Goal: Ask a question: Seek information or help from site administrators or community

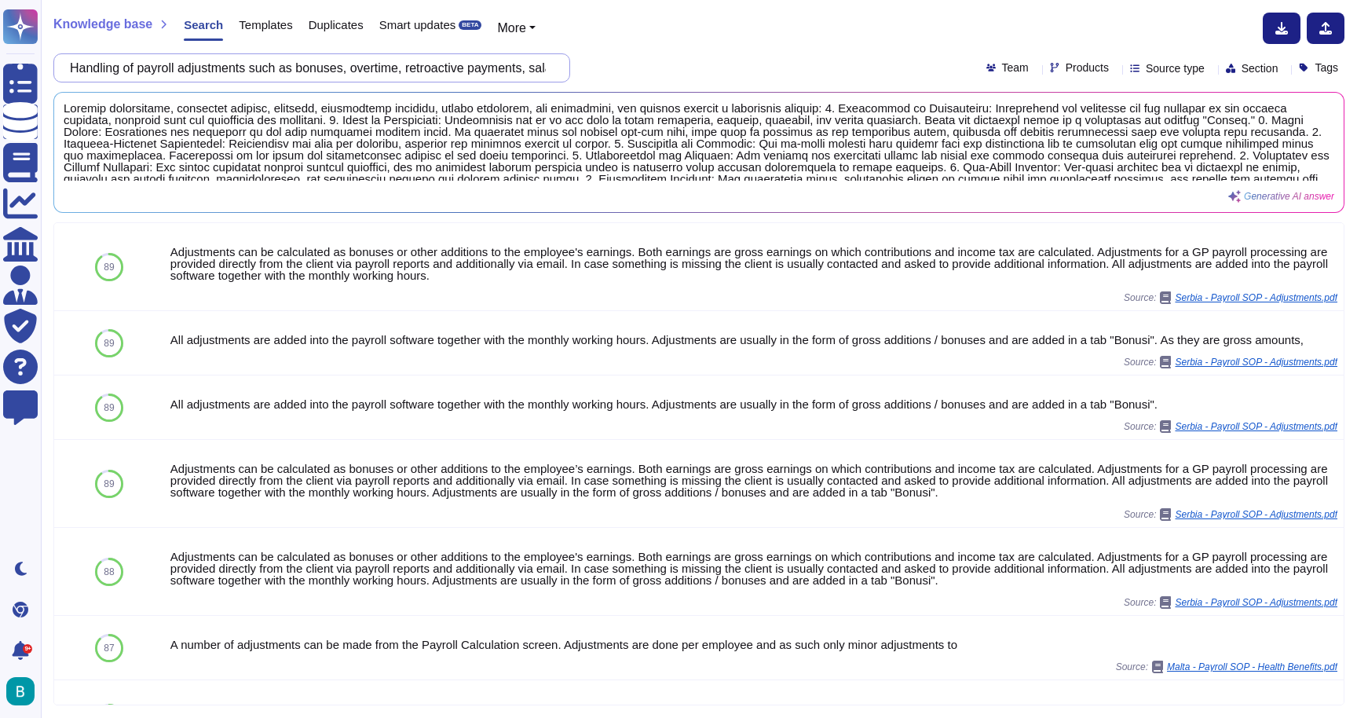
click at [526, 73] on input "Handling of payroll adjustments such as bonuses, overtime, retroactive payments…" at bounding box center [308, 67] width 492 height 27
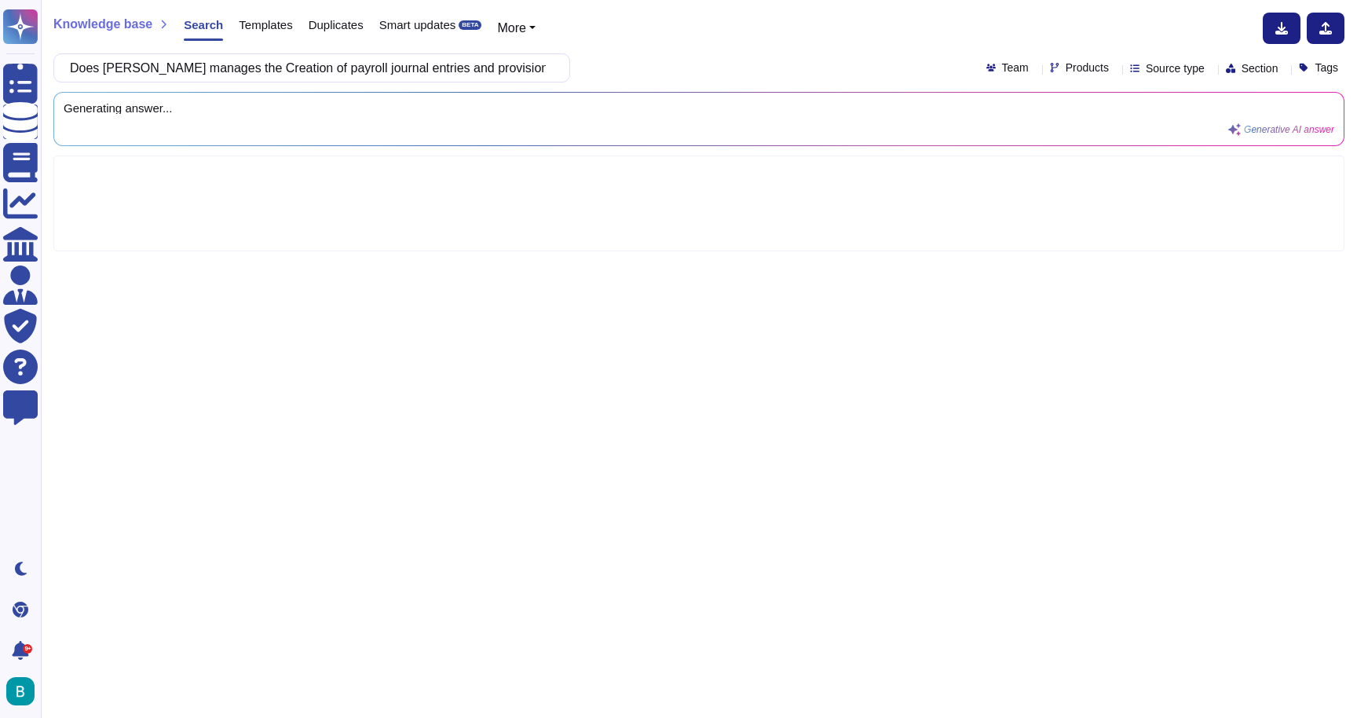
scroll to position [0, 325]
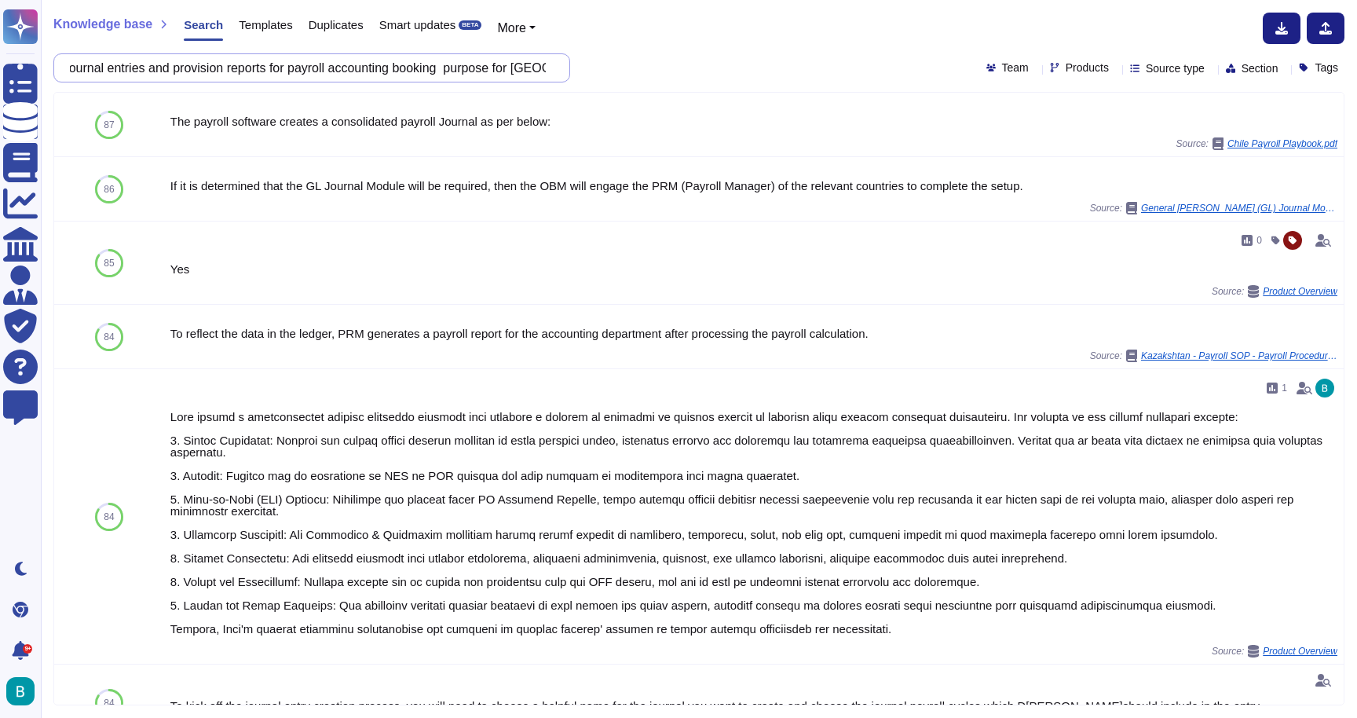
click at [514, 71] on input "Does [PERSON_NAME] manages the Creation of payroll journal entries and provisio…" at bounding box center [308, 67] width 492 height 27
paste input "d[PERSON_NAME]HRIS manages Administration of employee records and documentation…"
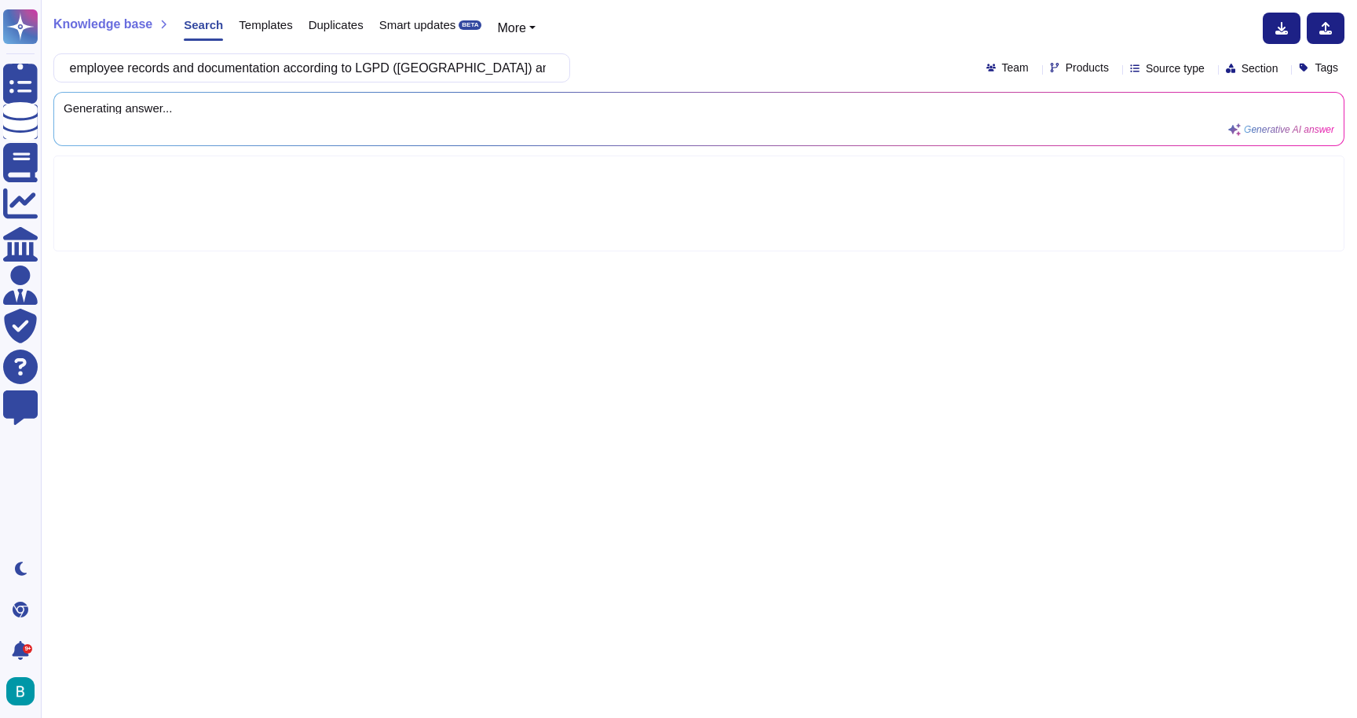
click at [646, 64] on div "Does [PERSON_NAME] HRIS manages Administration of employee records and document…" at bounding box center [698, 67] width 1291 height 29
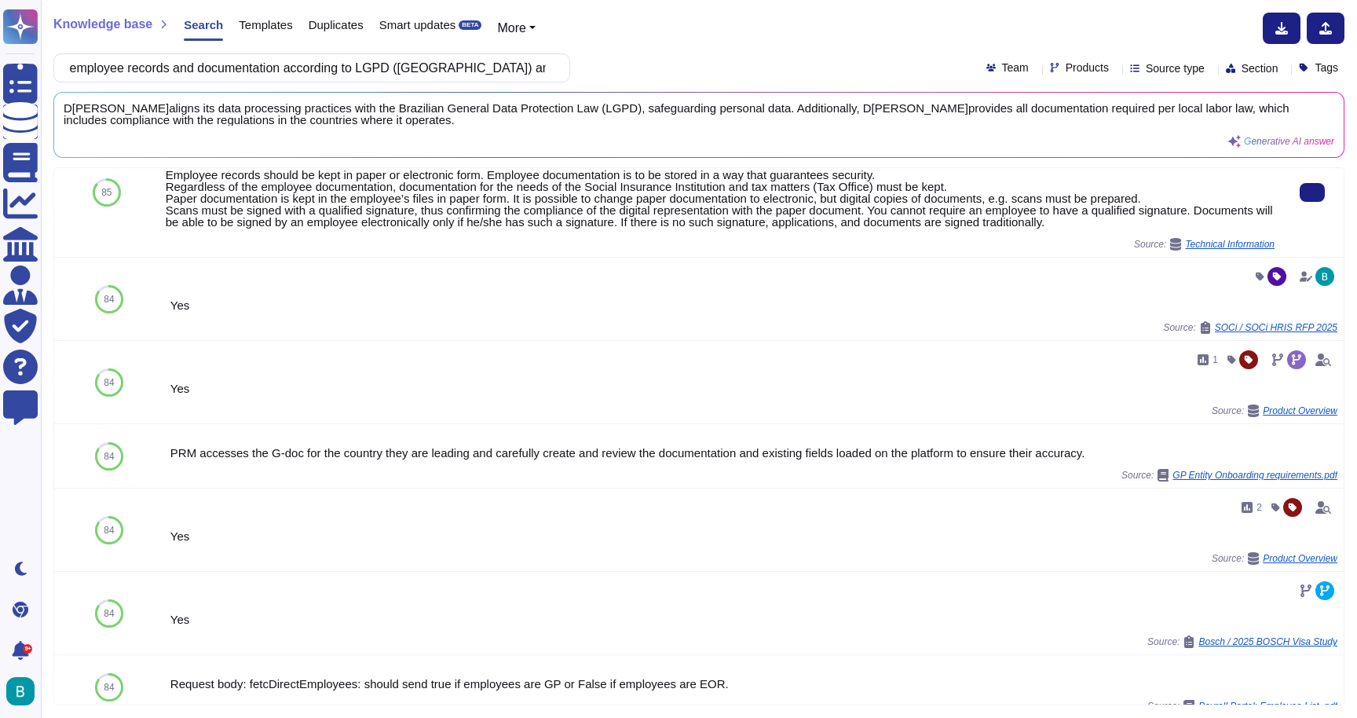
scroll to position [314, 0]
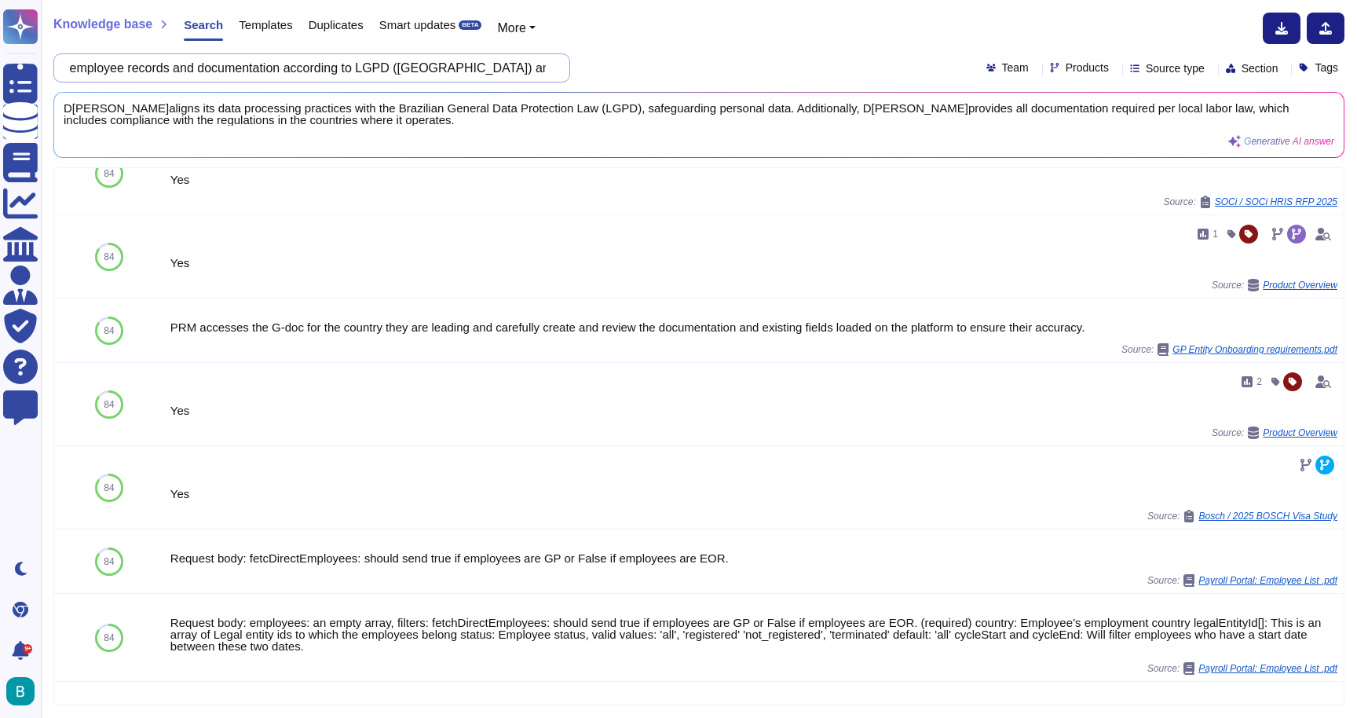
drag, startPoint x: 226, startPoint y: 65, endPoint x: 164, endPoint y: 67, distance: 62.1
click at [164, 67] on input "Does [PERSON_NAME] HRIS manages Administration of employee records and document…" at bounding box center [308, 67] width 492 height 27
drag, startPoint x: 176, startPoint y: 67, endPoint x: 141, endPoint y: 66, distance: 34.6
click at [141, 66] on input "Does [PERSON_NAME] HRIS manages Administration of employee records and document…" at bounding box center [308, 67] width 492 height 27
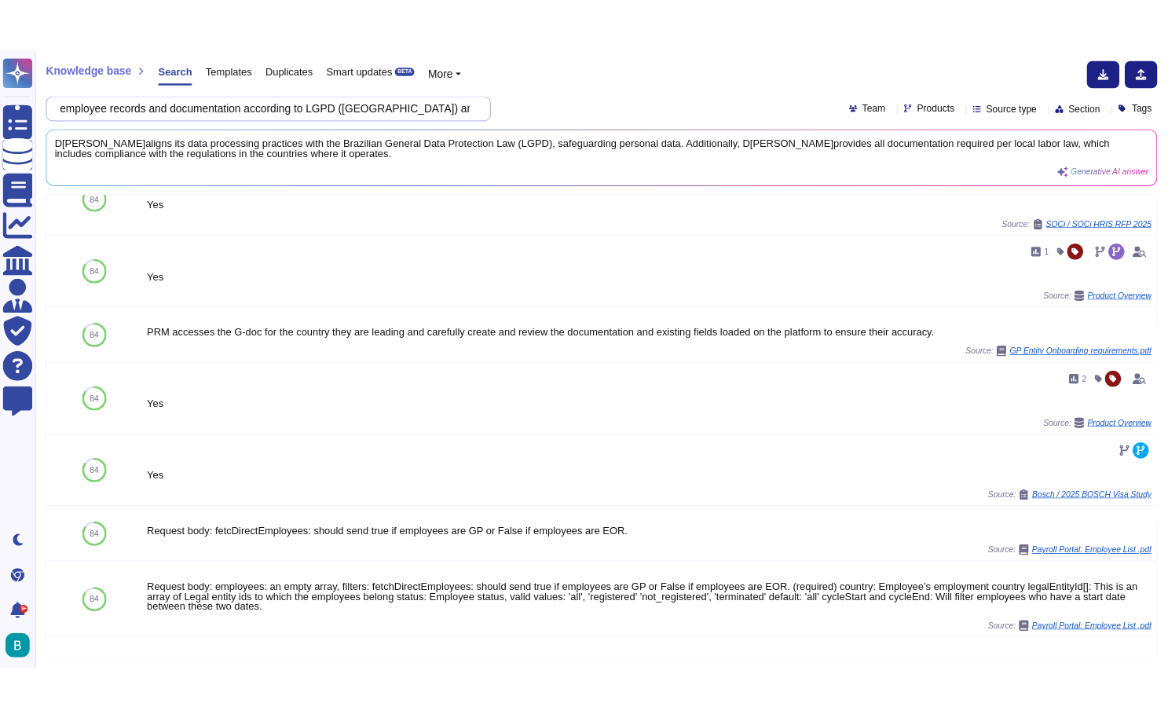
scroll to position [0, 0]
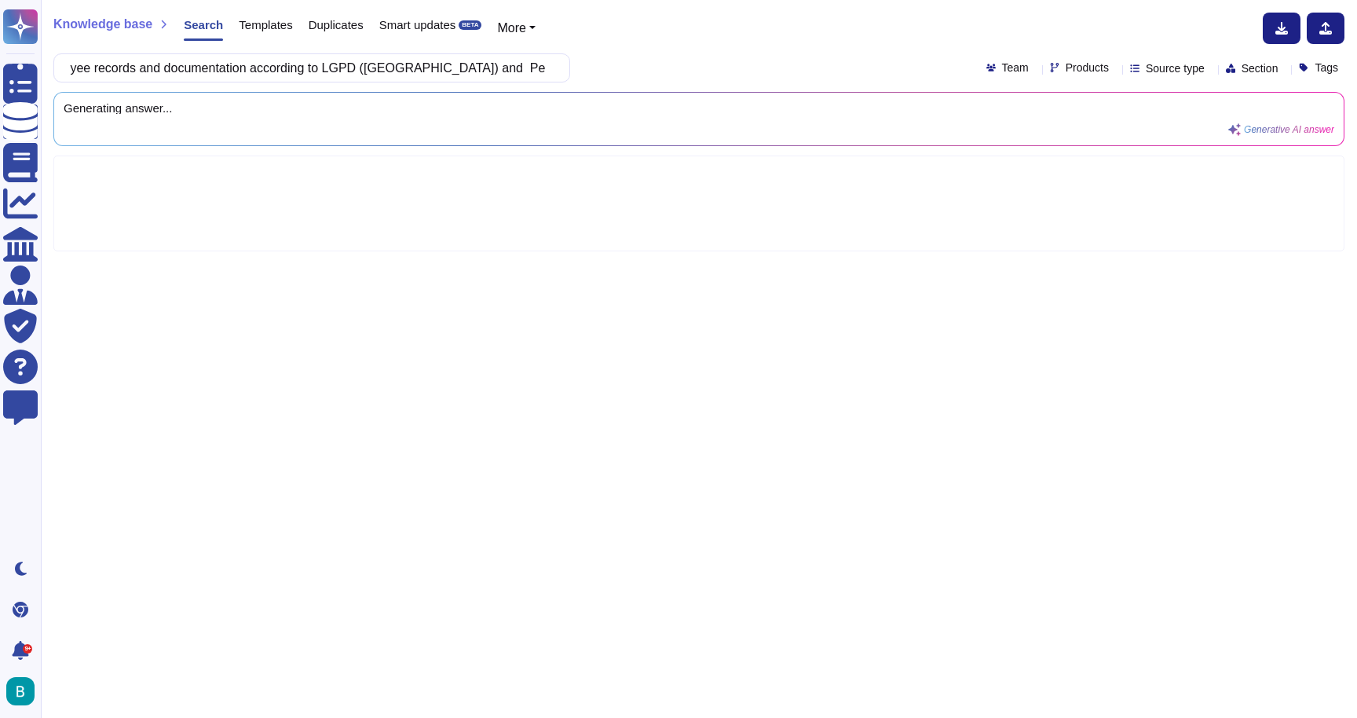
click at [627, 66] on div "Does d[PERSON_NAME]manages Administration of employee records and documentation…" at bounding box center [698, 67] width 1291 height 29
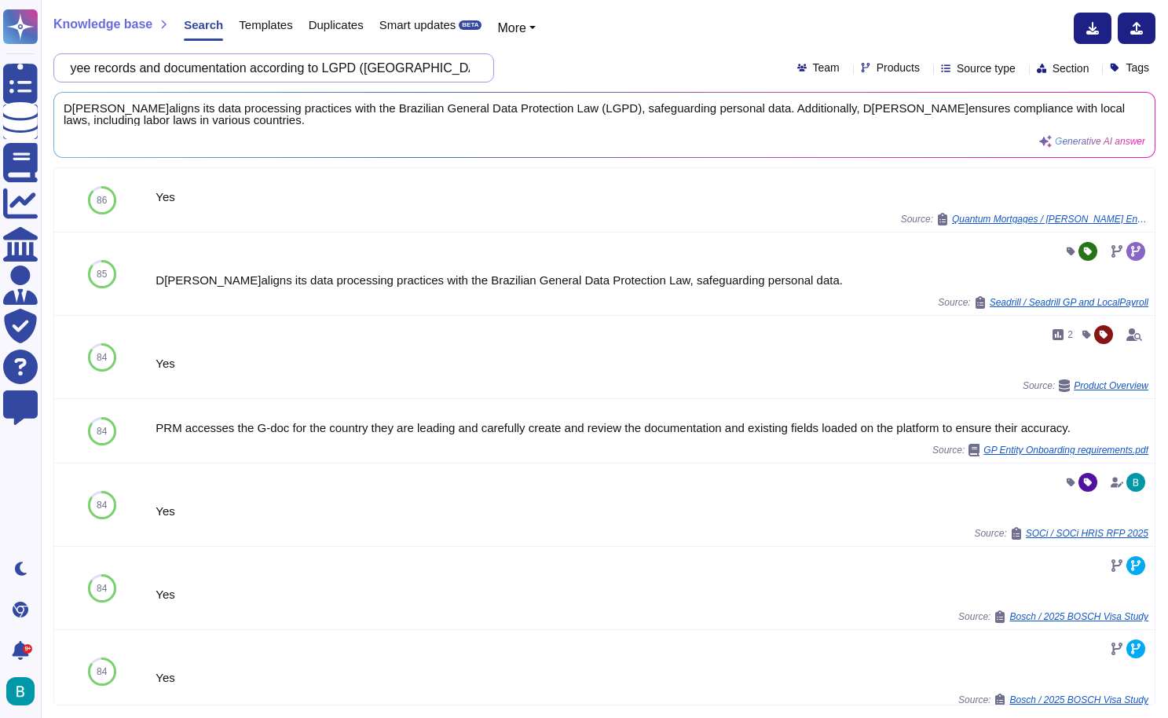
click at [358, 81] on input "Does [PERSON_NAME] manages Administration of employee records and documentation…" at bounding box center [270, 67] width 416 height 27
paste input "Can D[PERSON_NAME]demonstrate exceptional flexibility in payroll processing, in…"
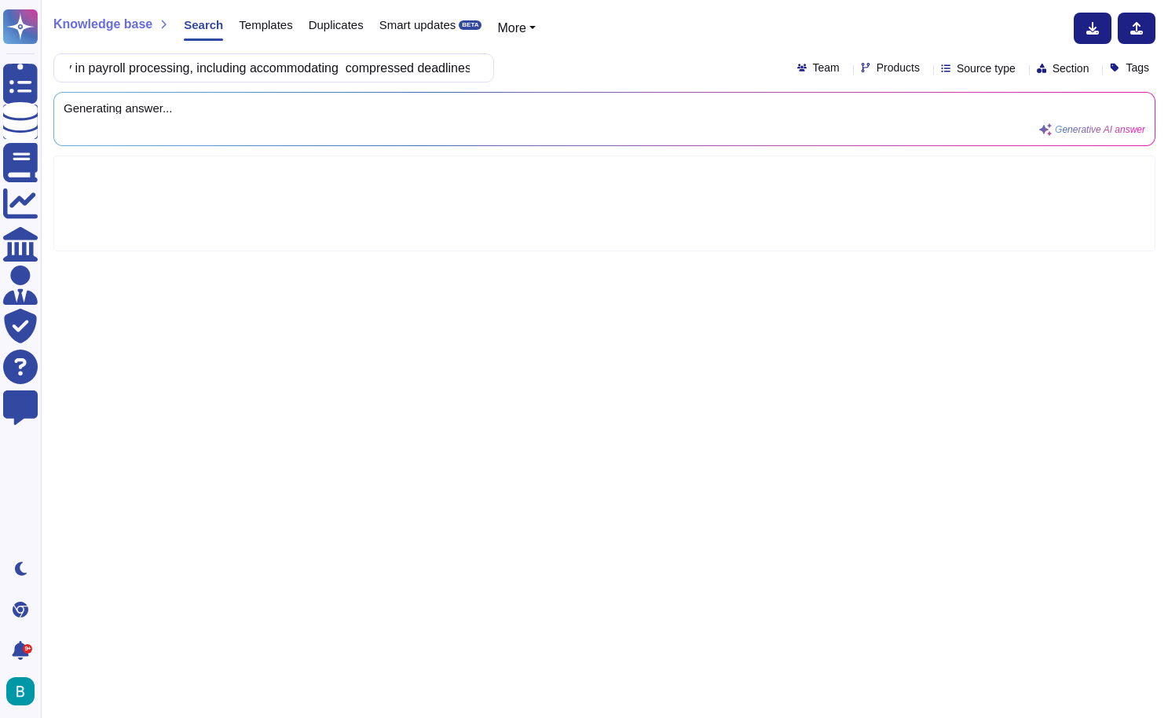
click at [597, 44] on div "Knowledge base Search Templates Duplicates Smart updates BETA More Can D[PERSON…" at bounding box center [604, 359] width 1127 height 718
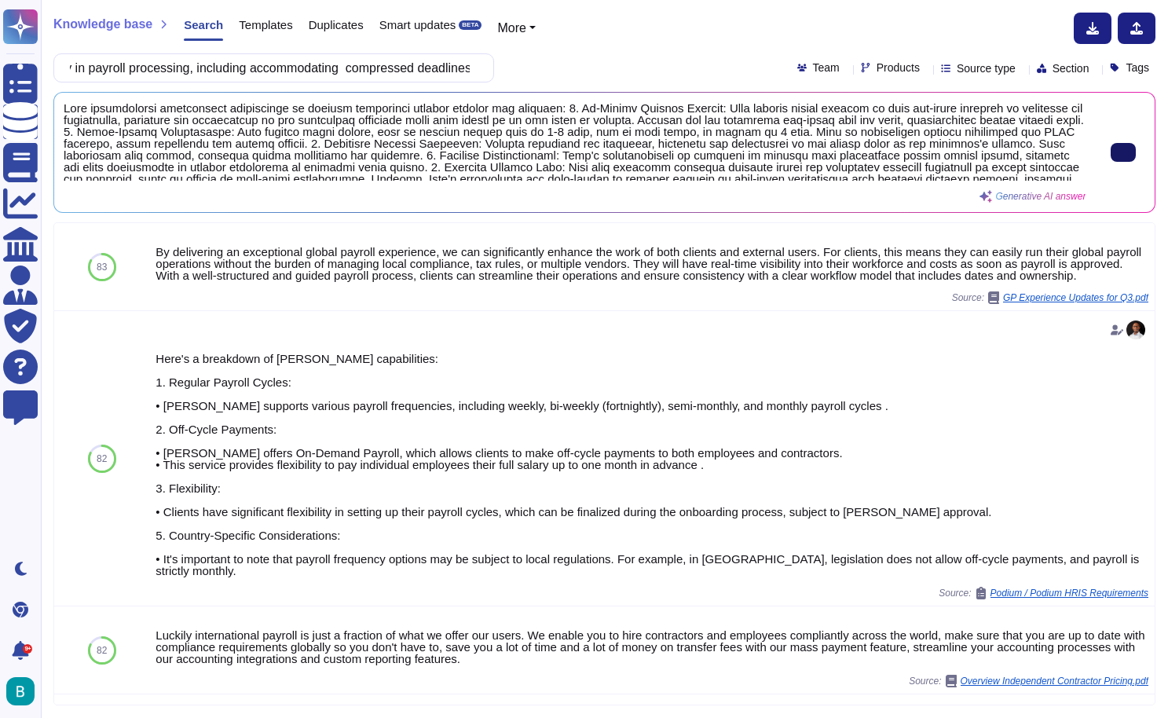
click at [1111, 162] on button at bounding box center [1123, 152] width 25 height 19
click at [419, 72] on input "Can D[PERSON_NAME]demonstrate exceptional flexibility in payroll processing, in…" at bounding box center [270, 67] width 416 height 27
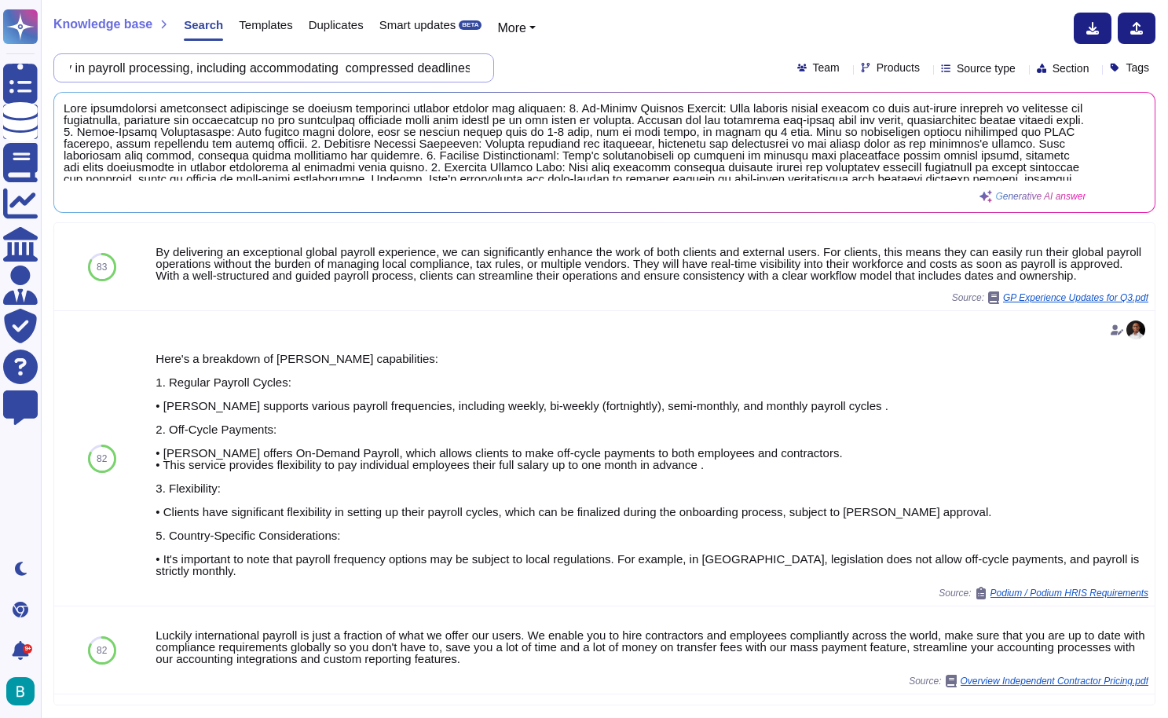
click at [419, 72] on input "Can D[PERSON_NAME]demonstrate exceptional flexibility in payroll processing, in…" at bounding box center [270, 67] width 416 height 27
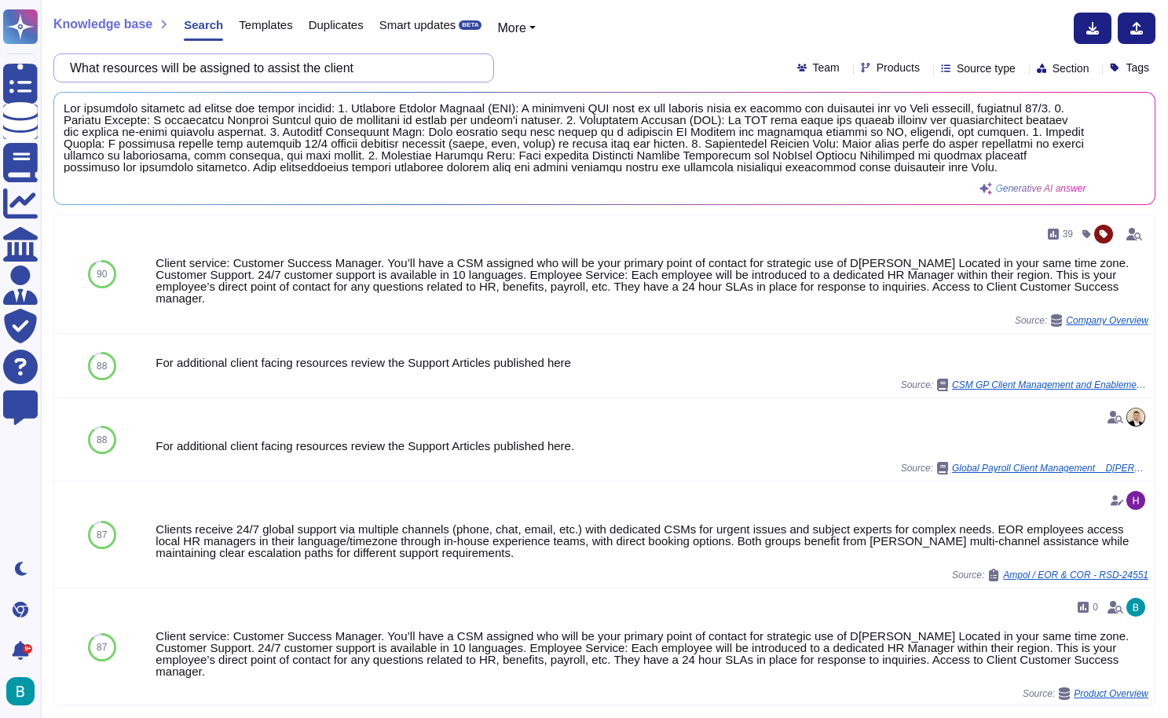
click at [357, 69] on input "What resources will be assigned to assist the client" at bounding box center [270, 67] width 416 height 27
type input "v"
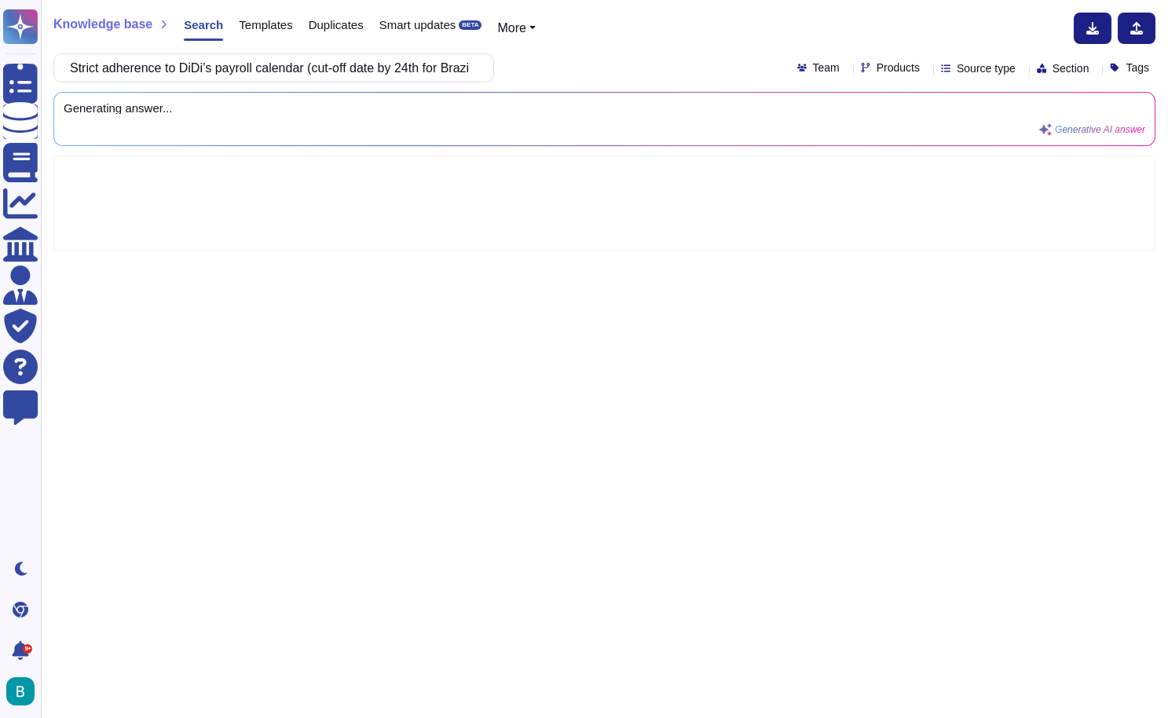
scroll to position [0, 446]
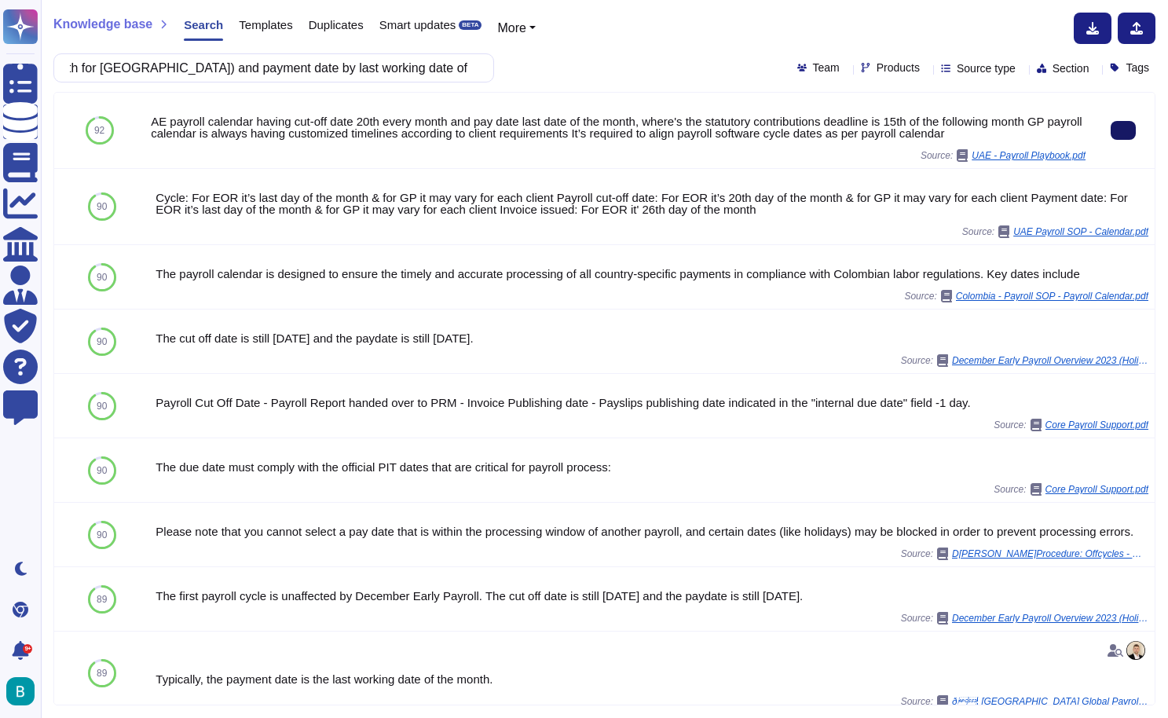
click at [1126, 123] on button at bounding box center [1123, 130] width 25 height 19
click at [557, 2] on div "Knowledge base Search Templates Duplicates Smart updates BETA More Strict adher…" at bounding box center [604, 359] width 1127 height 718
click at [435, 63] on input "Strict adherence to DiDi’s payroll calendar (cut-off date by 24th for Brazil an…" at bounding box center [270, 67] width 416 height 27
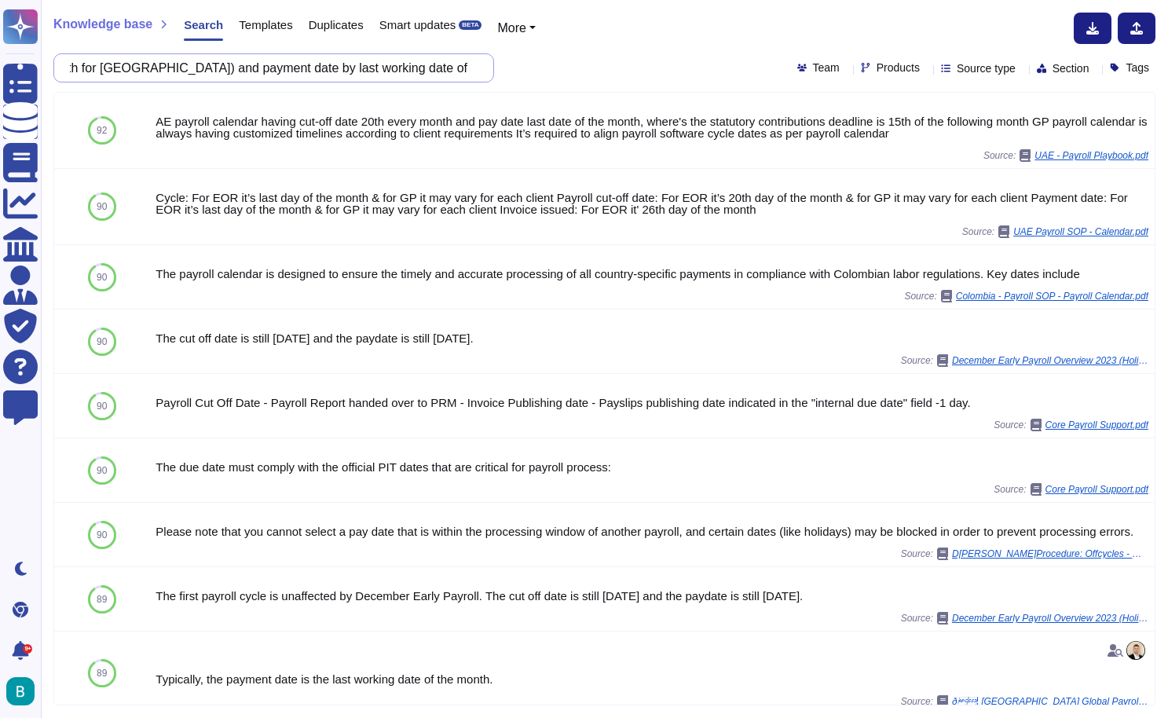
paste input "Can D[PERSON_NAME]payroll provide 100% accuracy in payroll calculations with va…"
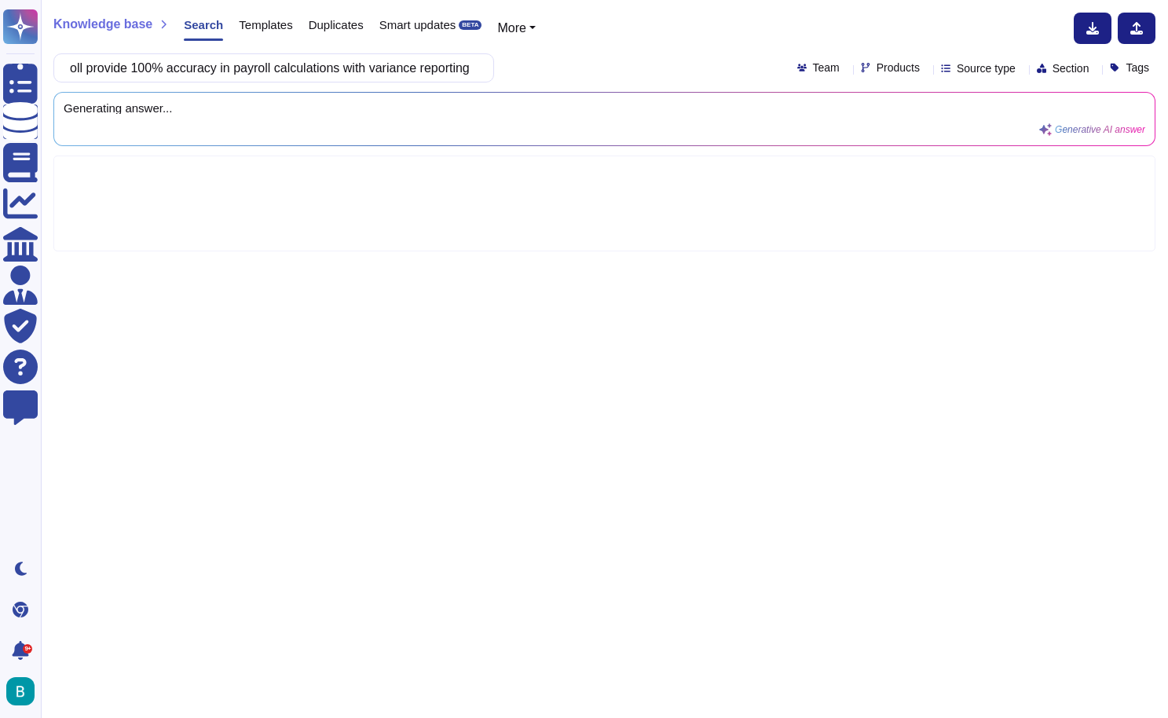
click at [580, 82] on div "Knowledge base Search Templates Duplicates Smart updates BETA More Can D[PERSON…" at bounding box center [604, 359] width 1127 height 718
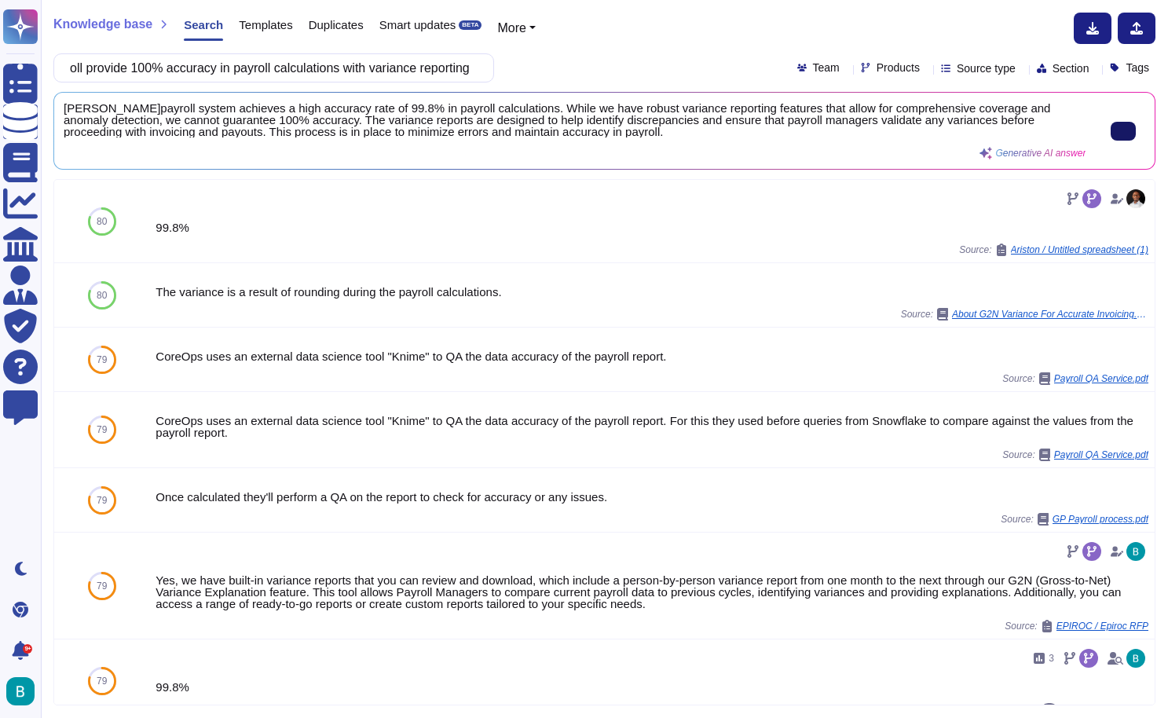
click at [1123, 131] on icon at bounding box center [1123, 131] width 0 height 0
click at [455, 73] on input "Can D[PERSON_NAME]payroll provide 100% accuracy in payroll calculations with va…" at bounding box center [270, 67] width 416 height 27
paste input "What are [PERSON_NAME] cut-off Days?"
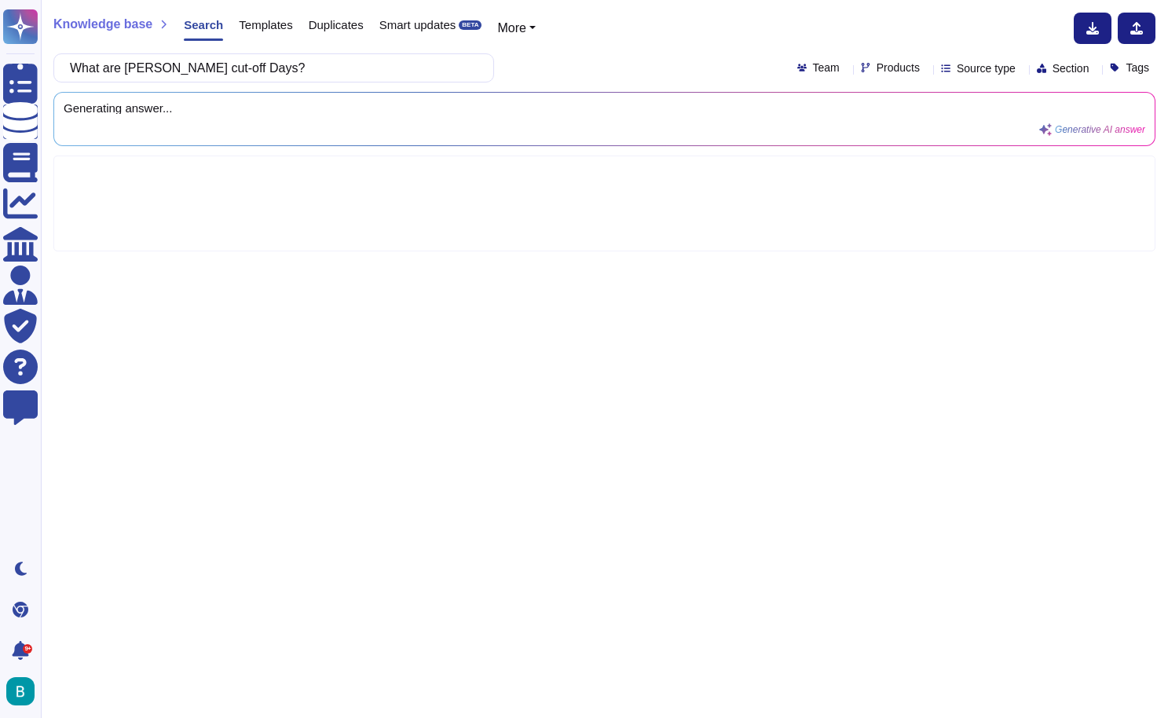
click at [556, 79] on div "What are [PERSON_NAME] cut-off Days? Team Products Source type Section Tags" at bounding box center [604, 67] width 1102 height 29
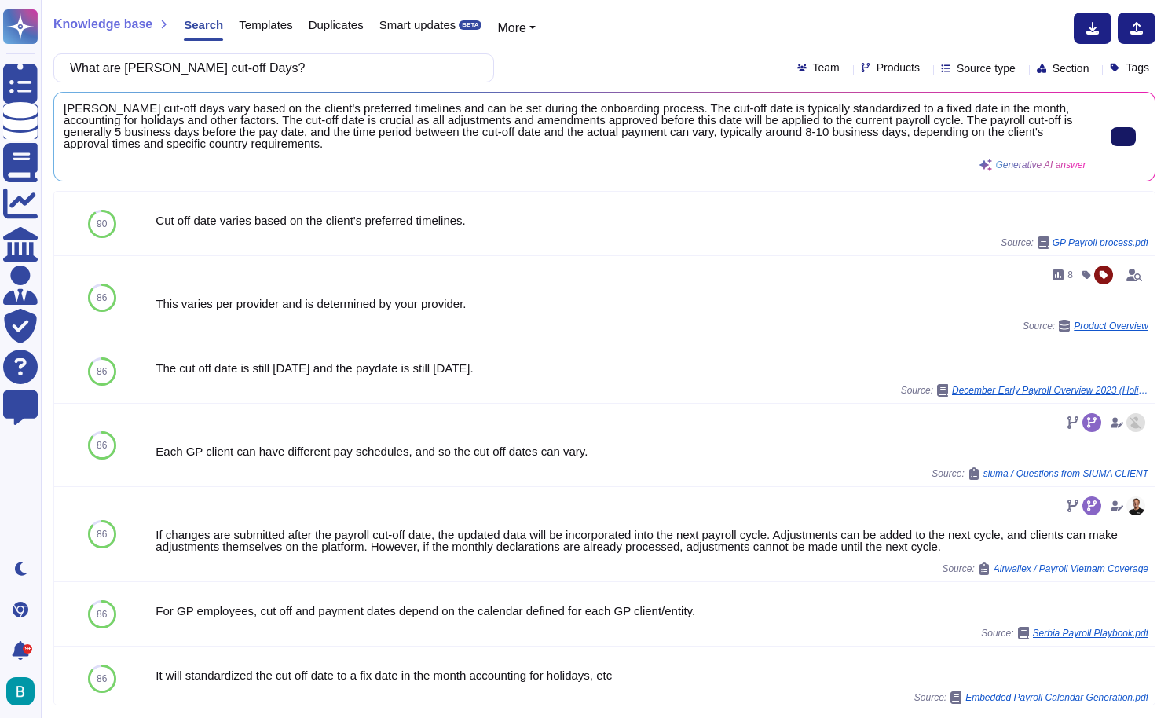
click at [390, 56] on input "What are [PERSON_NAME] cut-off Days?" at bounding box center [270, 67] width 416 height 27
paste input "3. Secure data processing and transmission, compliant with LGPD ([GEOGRAPHIC_DA…"
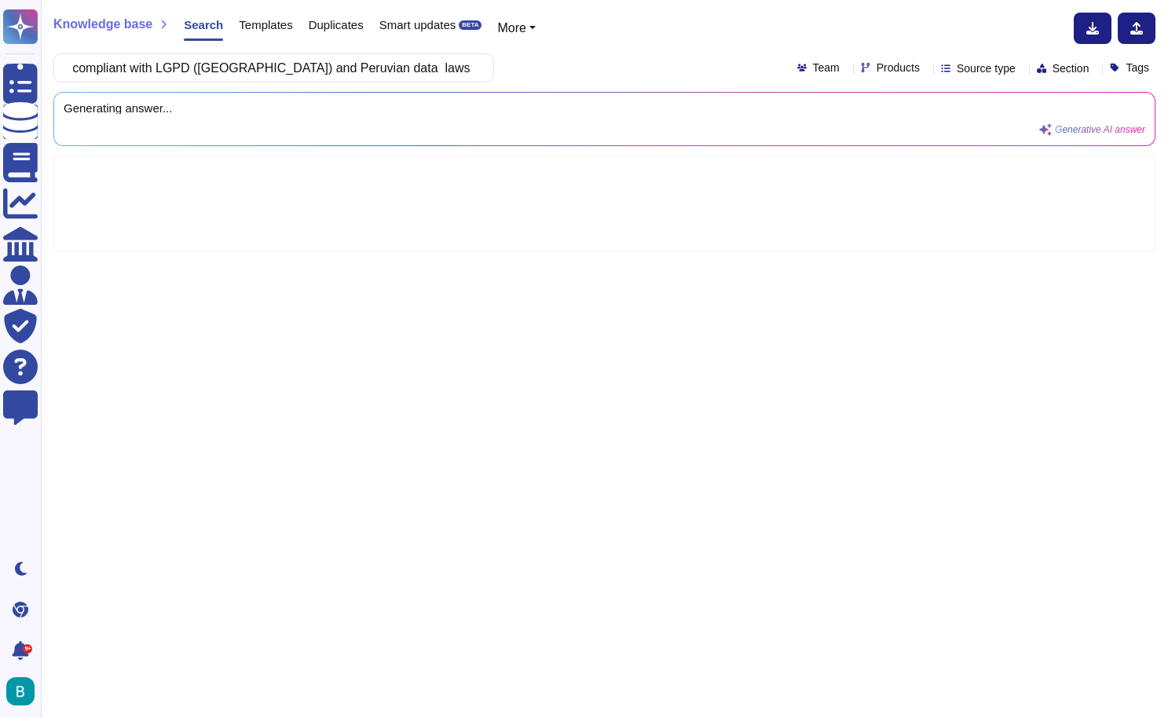
click at [569, 70] on div "3. Secure data processing and transmission, compliant with LGPD ([GEOGRAPHIC_DA…" at bounding box center [604, 67] width 1102 height 29
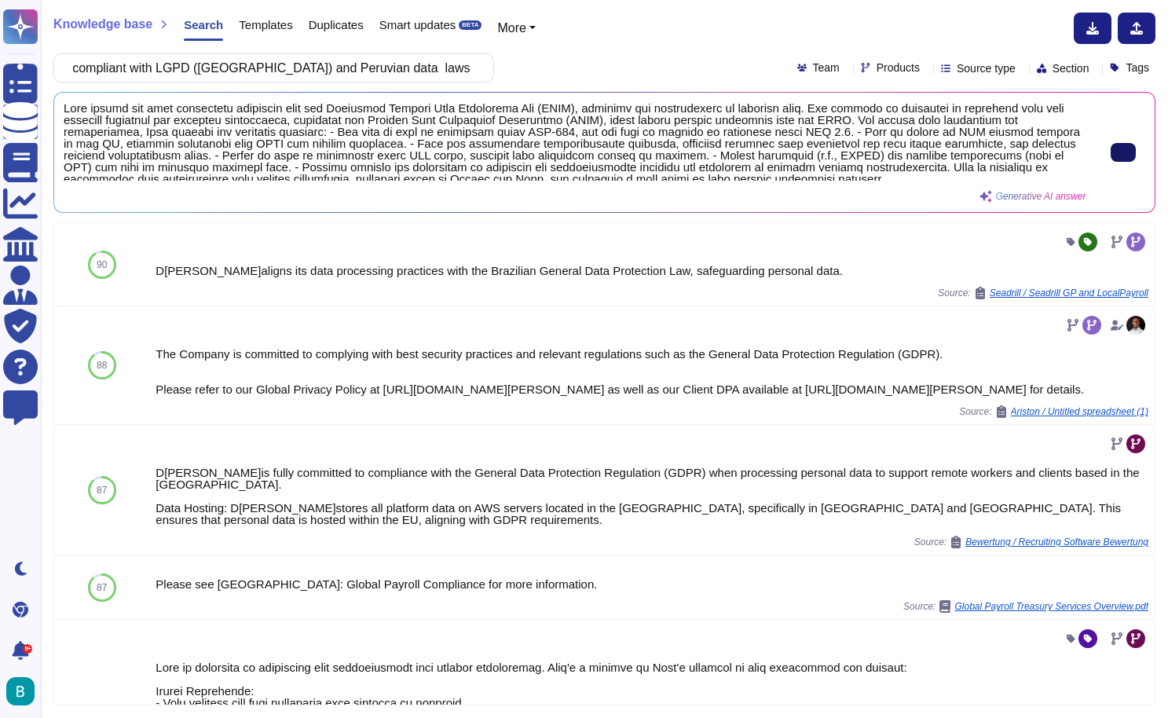
click at [1127, 156] on button at bounding box center [1123, 152] width 25 height 19
click at [463, 79] on input "3. Secure data processing and transmission, compliant with LGPD ([GEOGRAPHIC_DA…" at bounding box center [270, 67] width 416 height 27
click at [454, 75] on input "3. Secure data processing and transmission, compliant with LGPD ([GEOGRAPHIC_DA…" at bounding box center [270, 67] width 416 height 27
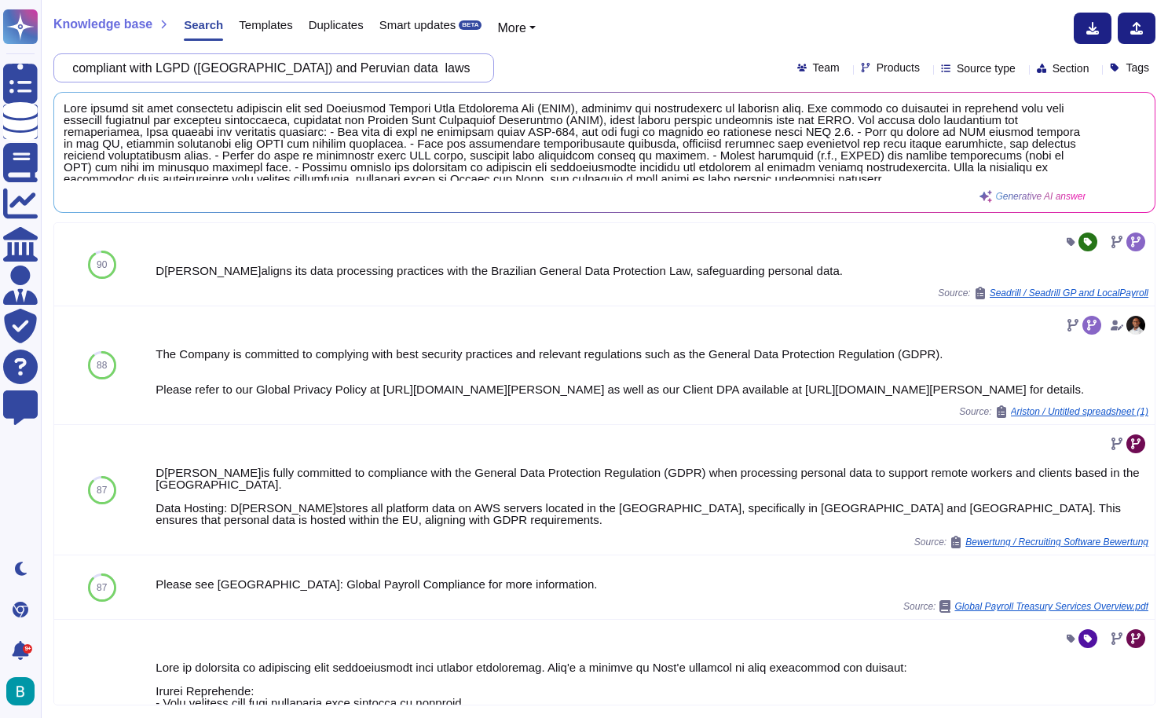
paste input "4. Backup support and escalation protocol in case of issues or absence"
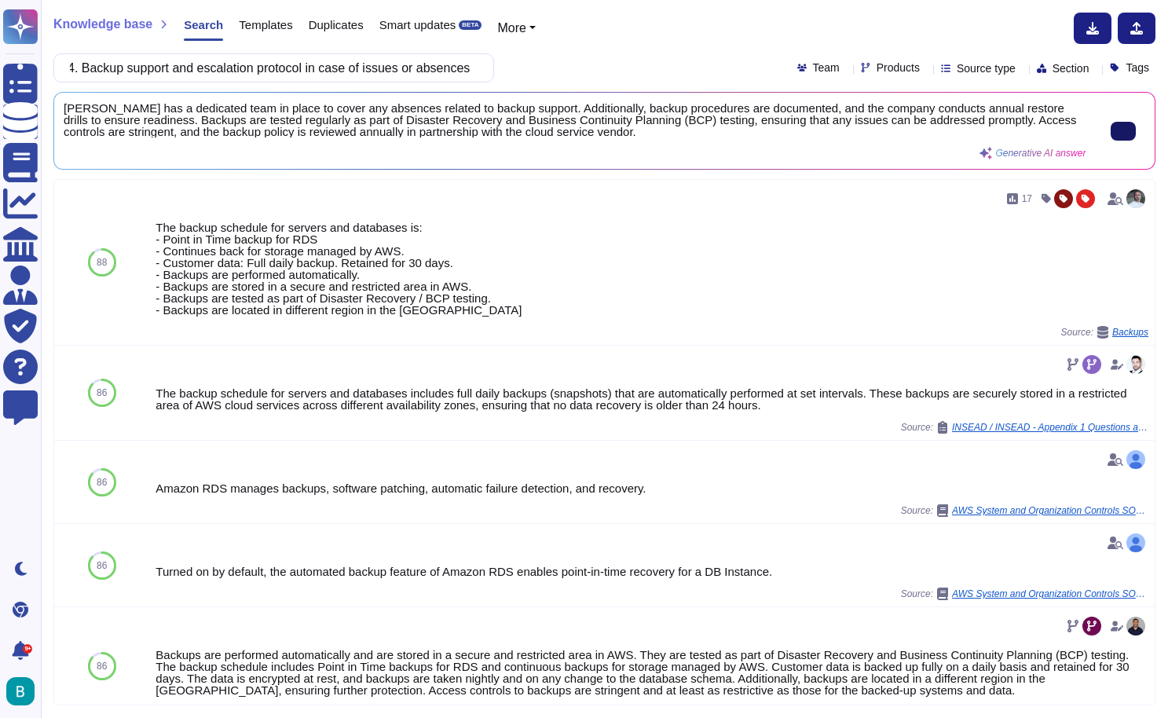
click at [1111, 131] on button at bounding box center [1123, 131] width 25 height 19
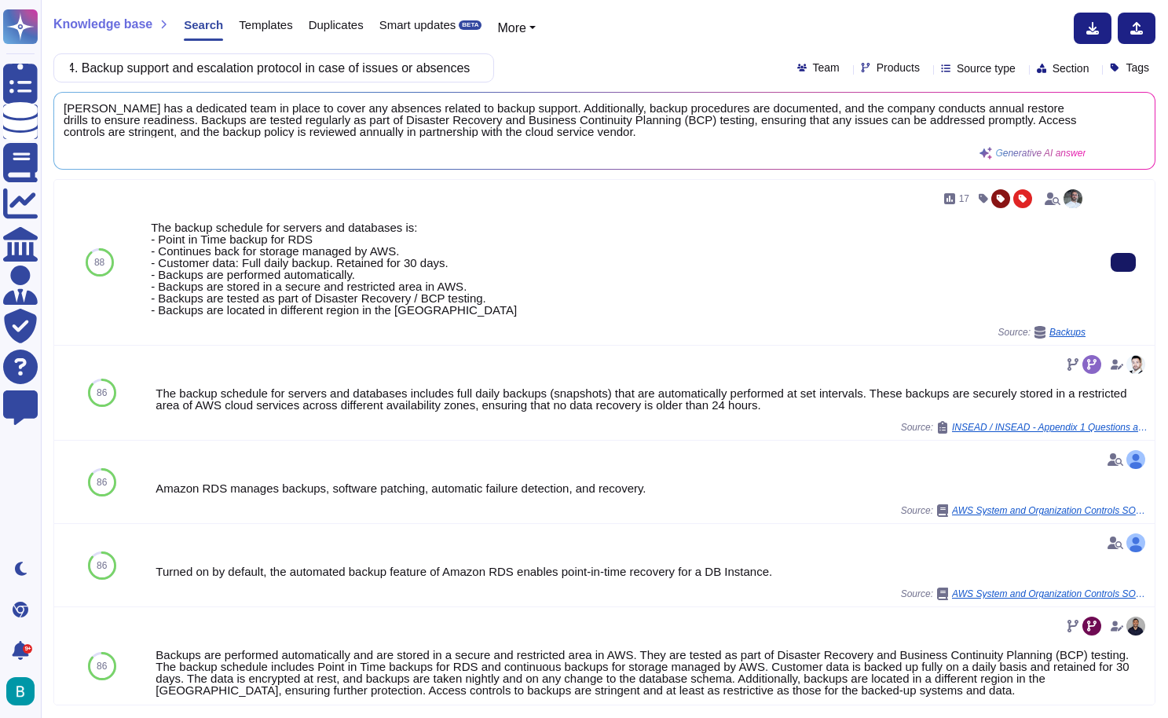
click at [1117, 266] on button at bounding box center [1123, 262] width 25 height 19
click at [469, 68] on input "4. Backup support and escalation protocol in case of issues or absences" at bounding box center [270, 67] width 416 height 27
paste input "5. Availability for urgent off-cycle requests or legislative updat"
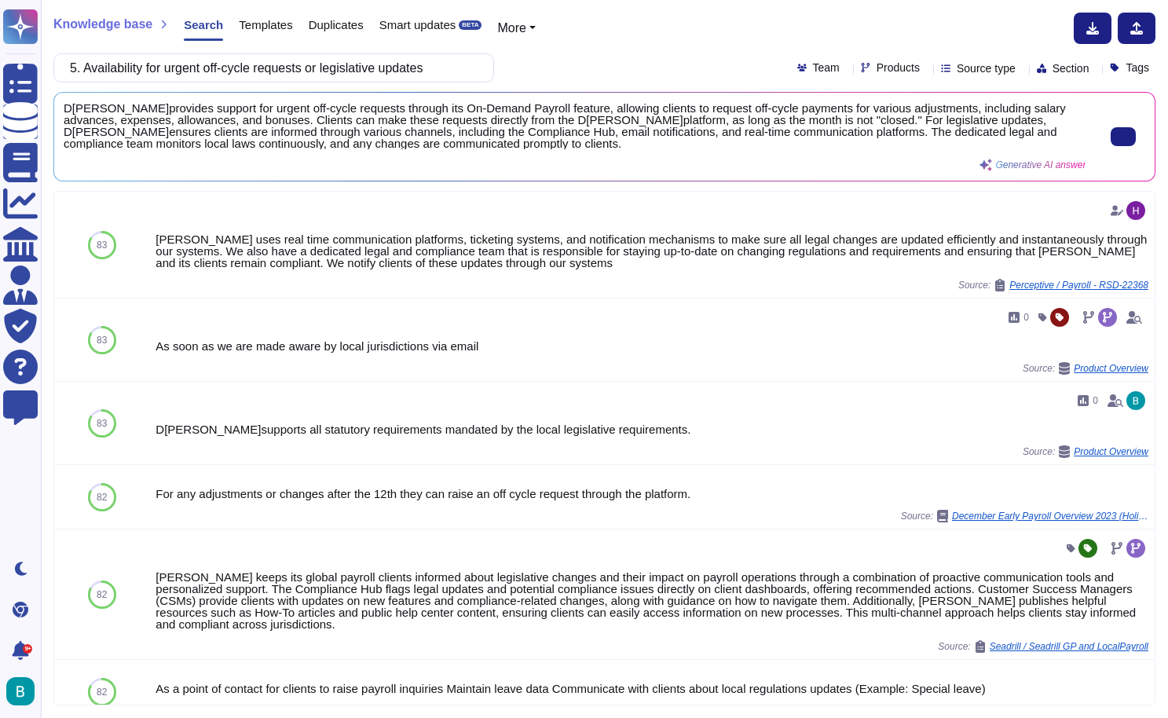
click at [1111, 142] on button at bounding box center [1123, 136] width 25 height 19
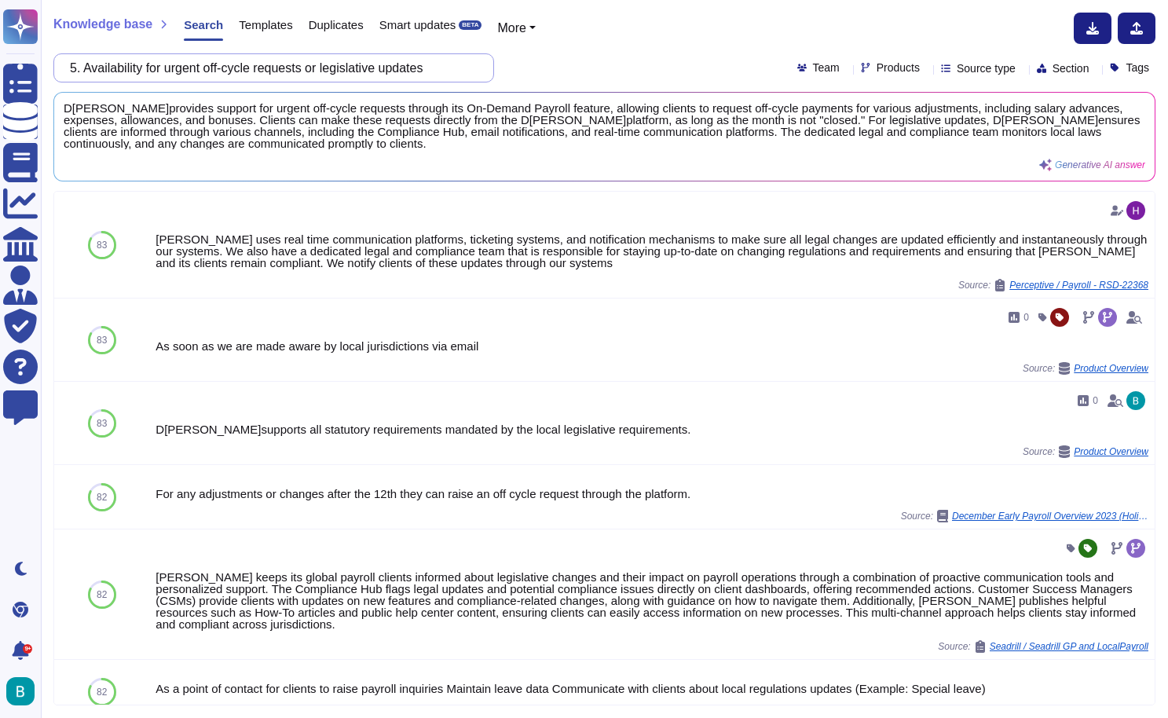
click at [452, 66] on input "5. Availability for urgent off-cycle requests or legislative updates" at bounding box center [270, 67] width 416 height 27
paste input "6. Clear documentation and audit trails for all payroll-related transaction"
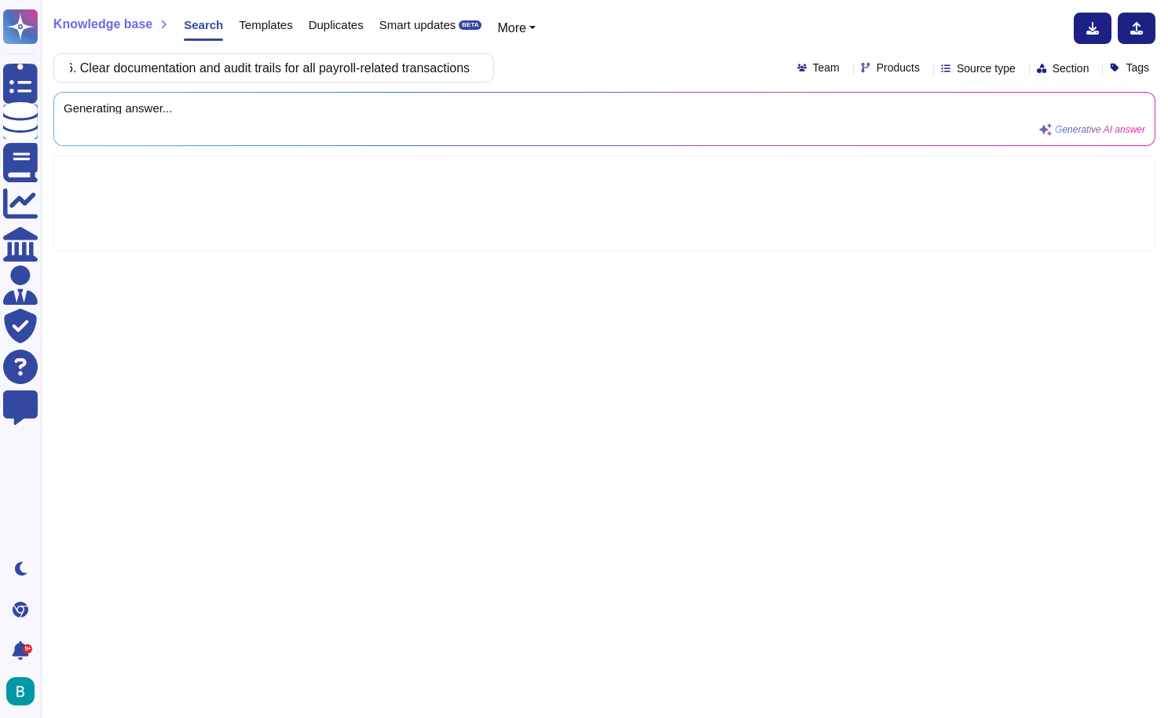
type input "6. Clear documentation and audit trails for all payroll-related transactions"
click at [567, 82] on div "6. Clear documentation and audit trails for all payroll-related transactions Te…" at bounding box center [604, 67] width 1102 height 29
